Goal: Transaction & Acquisition: Book appointment/travel/reservation

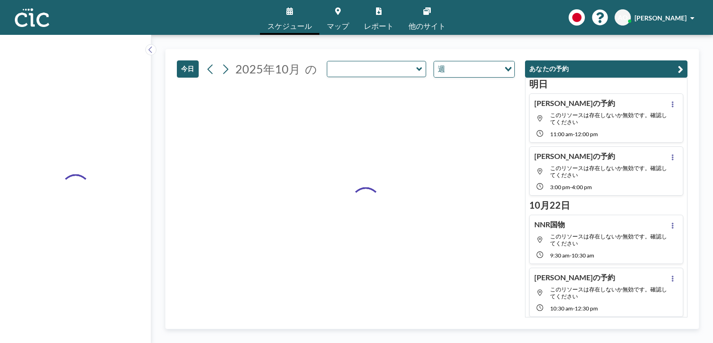
type input "Hitsuji"
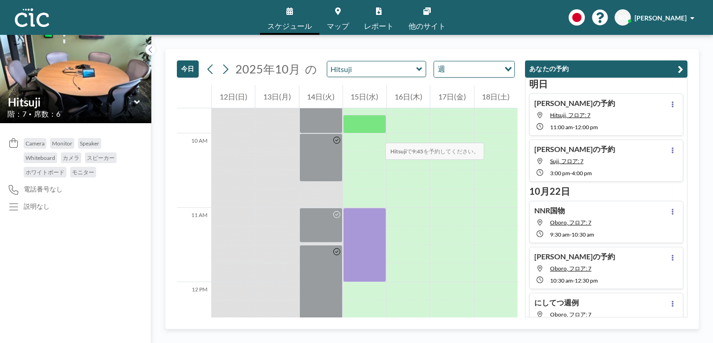
scroll to position [717, 0]
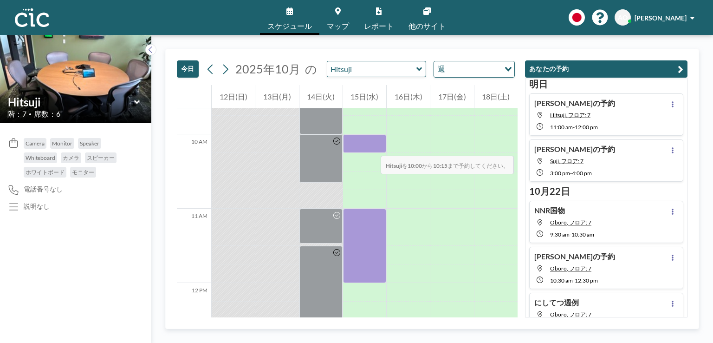
click at [371, 146] on div at bounding box center [364, 143] width 43 height 19
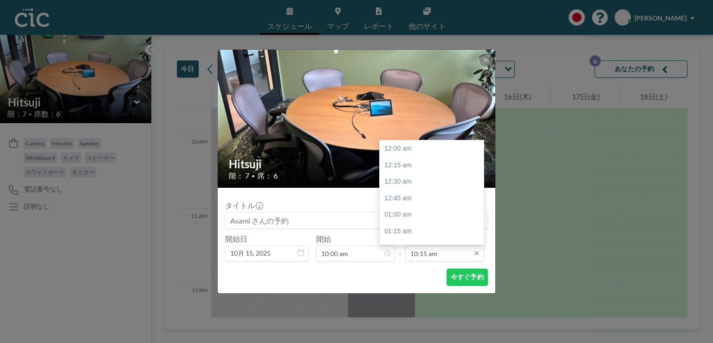
scroll to position [678, 0]
click at [417, 199] on div "11:00 am" at bounding box center [434, 197] width 109 height 17
type input "11:00 am"
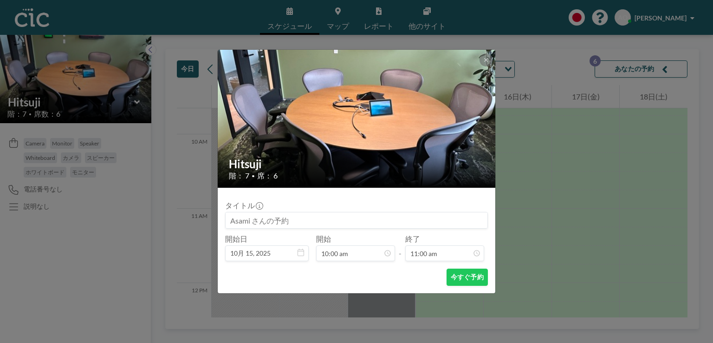
click at [310, 221] on input at bounding box center [357, 220] width 262 height 16
type input "CICMTG"
click at [461, 276] on button "今すぐ予約" at bounding box center [466, 276] width 41 height 17
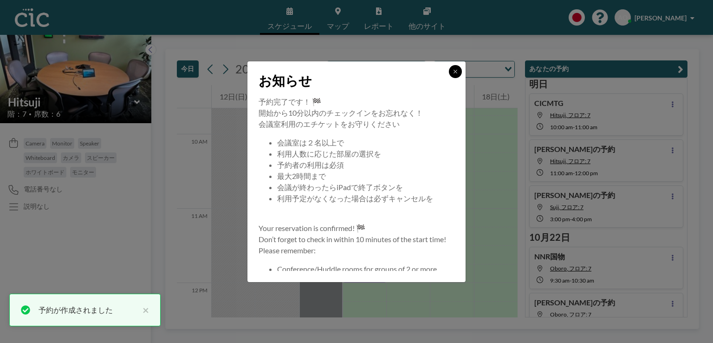
click at [457, 73] on icon at bounding box center [455, 72] width 6 height 6
